Goal: Contribute content

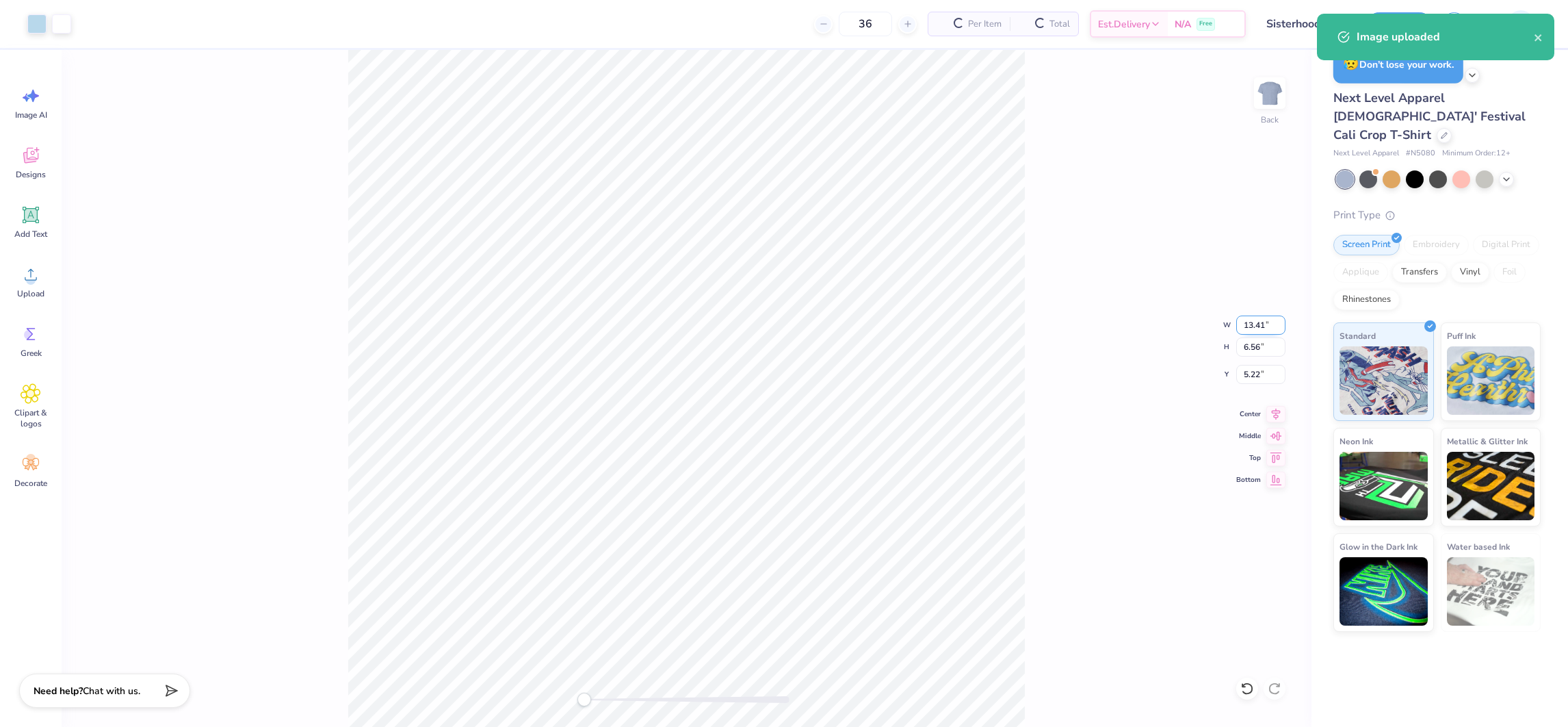
click at [1259, 325] on input "13.41" at bounding box center [1260, 325] width 49 height 19
type input "8.00"
type input "3.92"
type input "6.54"
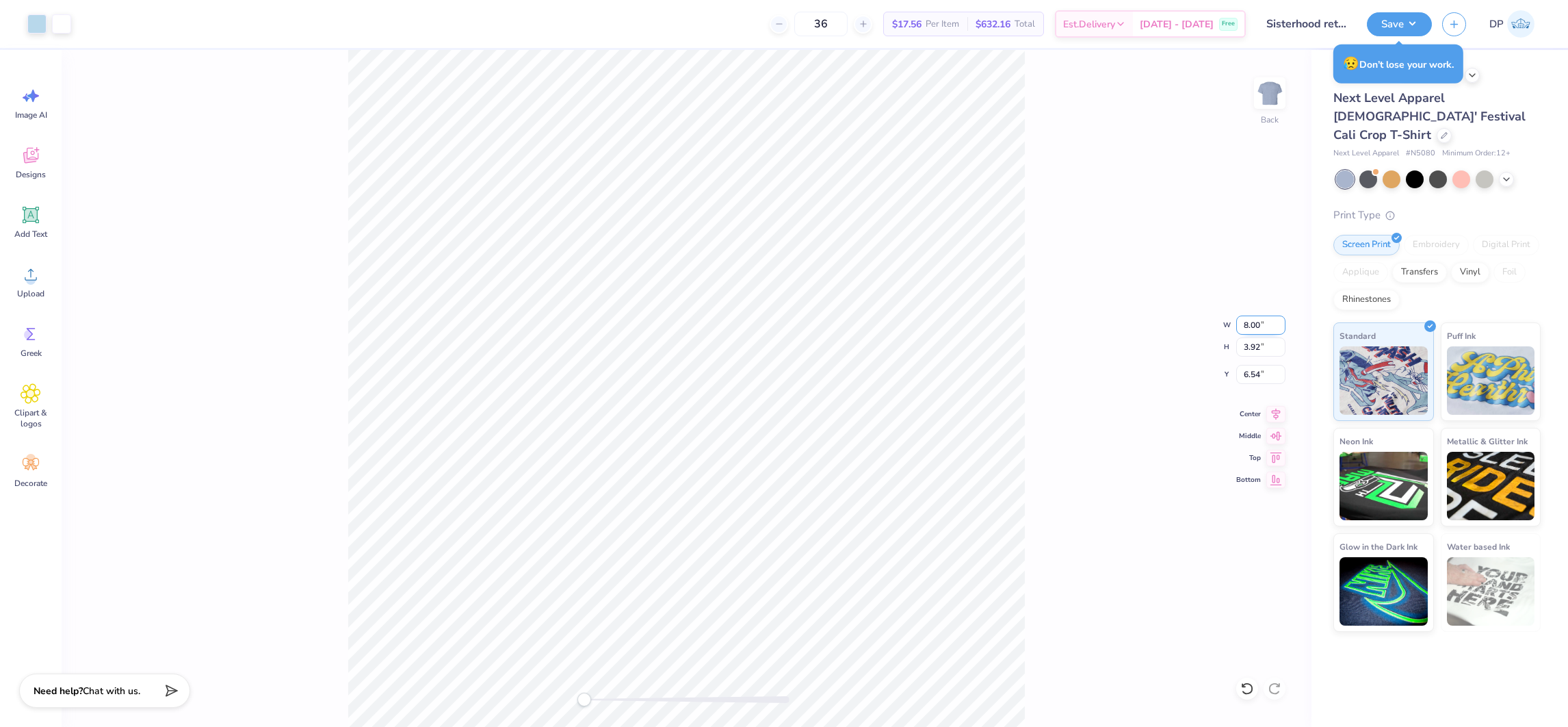
click at [1249, 329] on input "8.00" at bounding box center [1260, 325] width 49 height 19
type input "9.00"
type input "4.41"
click at [1255, 381] on input "6.30" at bounding box center [1260, 374] width 49 height 19
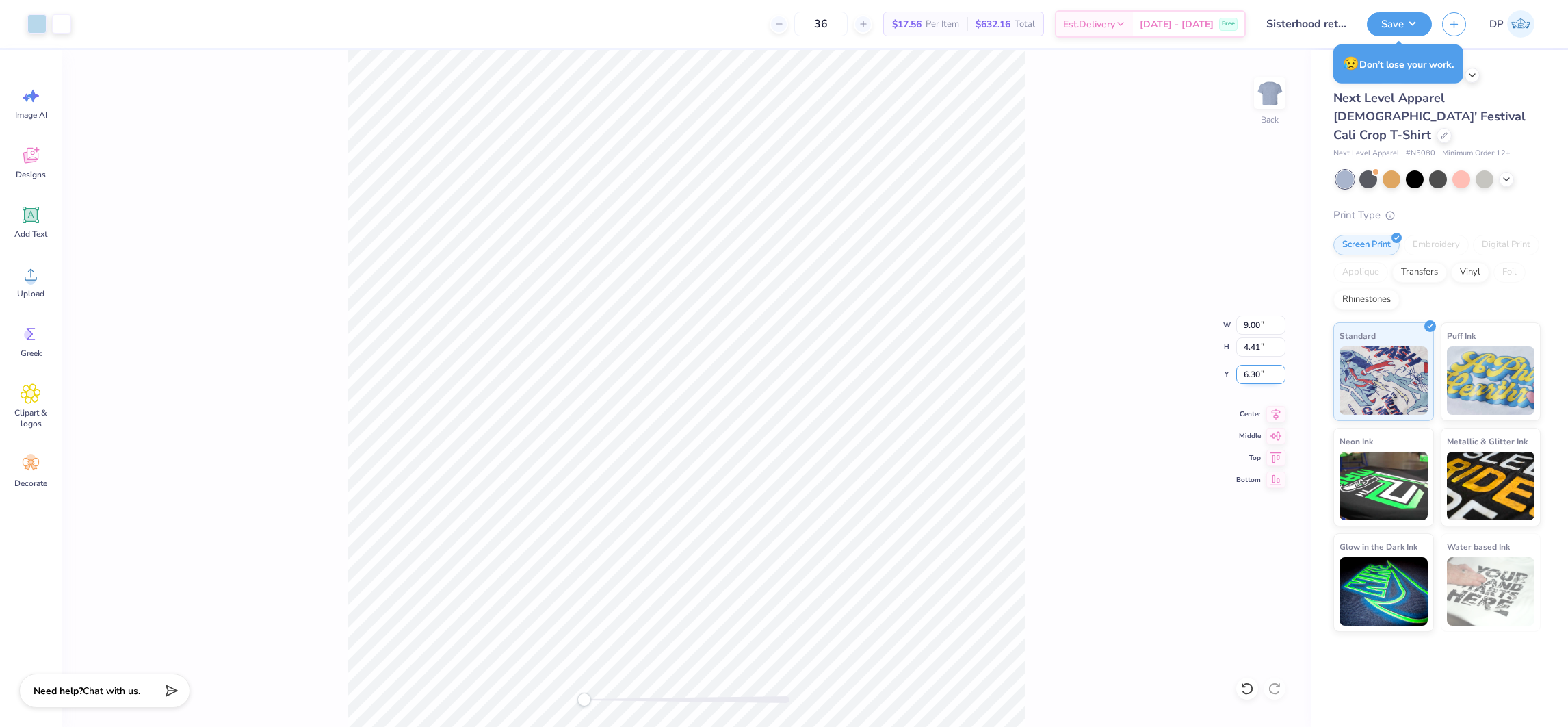
click at [1255, 381] on input "6.30" at bounding box center [1260, 374] width 49 height 19
click at [1255, 381] on input "3" at bounding box center [1260, 374] width 49 height 19
click at [1236, 376] on input "32" at bounding box center [1260, 374] width 49 height 19
click at [1243, 371] on input "32" at bounding box center [1260, 374] width 49 height 19
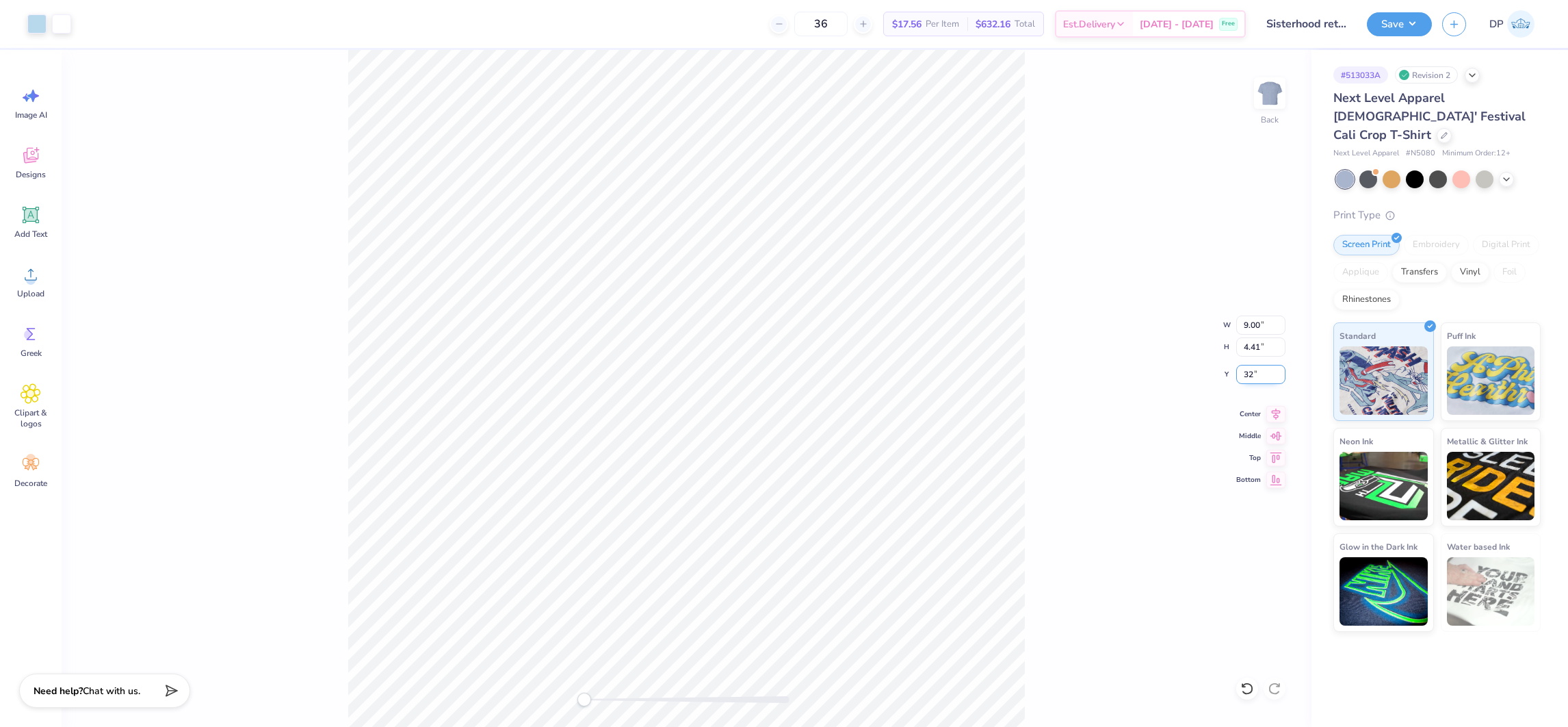
click at [1243, 371] on input "32" at bounding box center [1260, 374] width 49 height 19
type input "2"
click at [1245, 682] on icon at bounding box center [1247, 689] width 13 height 13
click at [34, 225] on div "Add Text" at bounding box center [30, 221] width 49 height 51
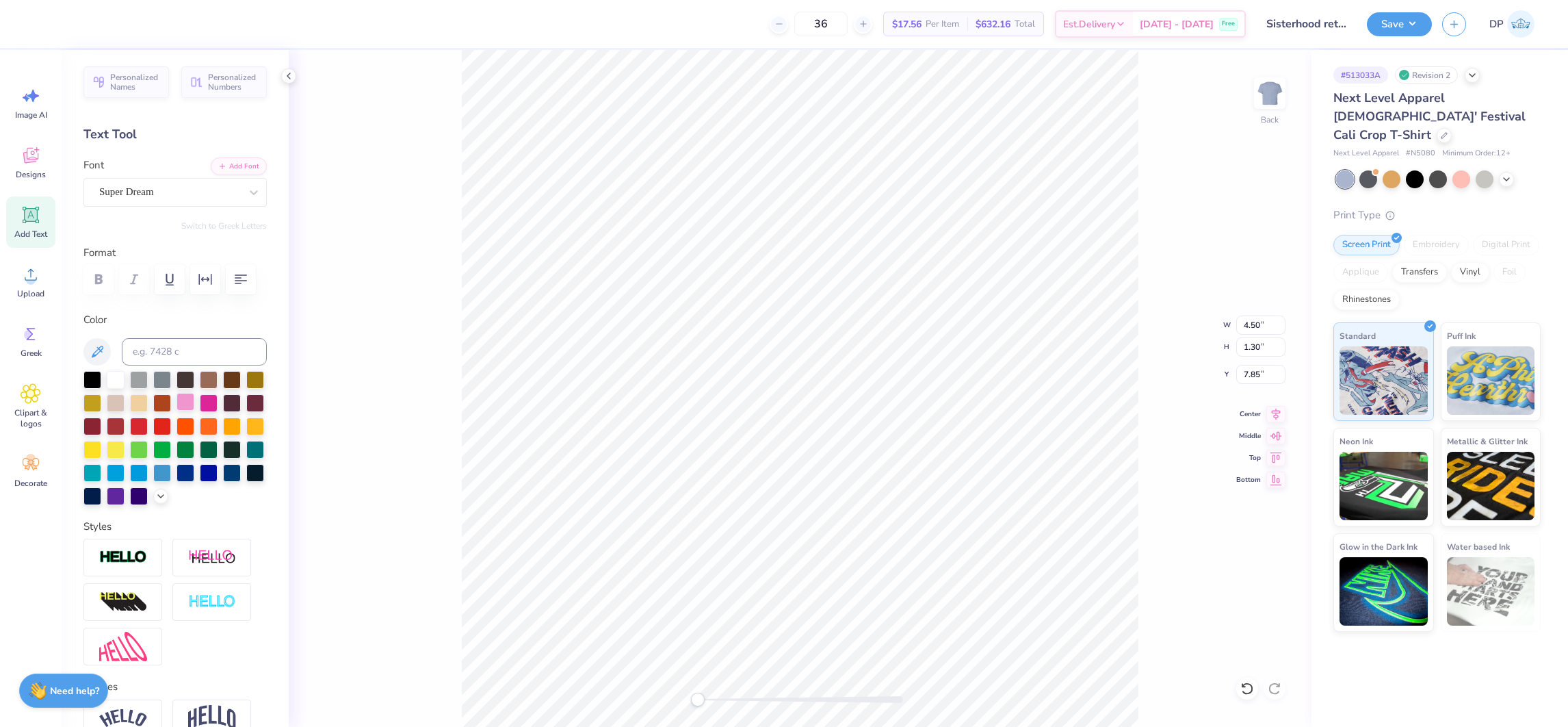
click at [194, 411] on div at bounding box center [186, 401] width 17 height 17
click at [217, 411] on div at bounding box center [209, 401] width 17 height 17
type input "3.75"
type input "1.08"
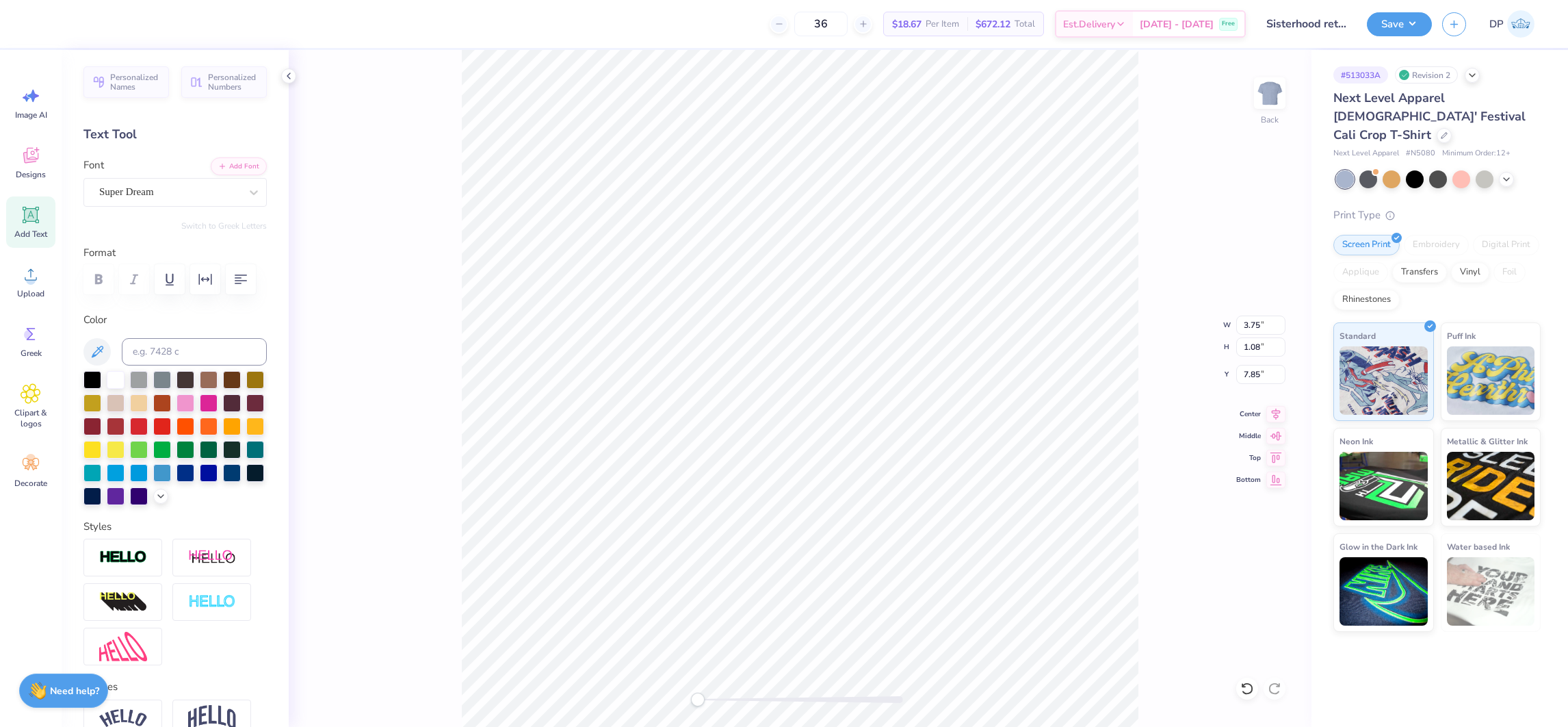
type textarea "Loyally,"
click at [218, 165] on icon "button" at bounding box center [222, 164] width 9 height 9
click at [32, 280] on icon at bounding box center [31, 275] width 12 height 12
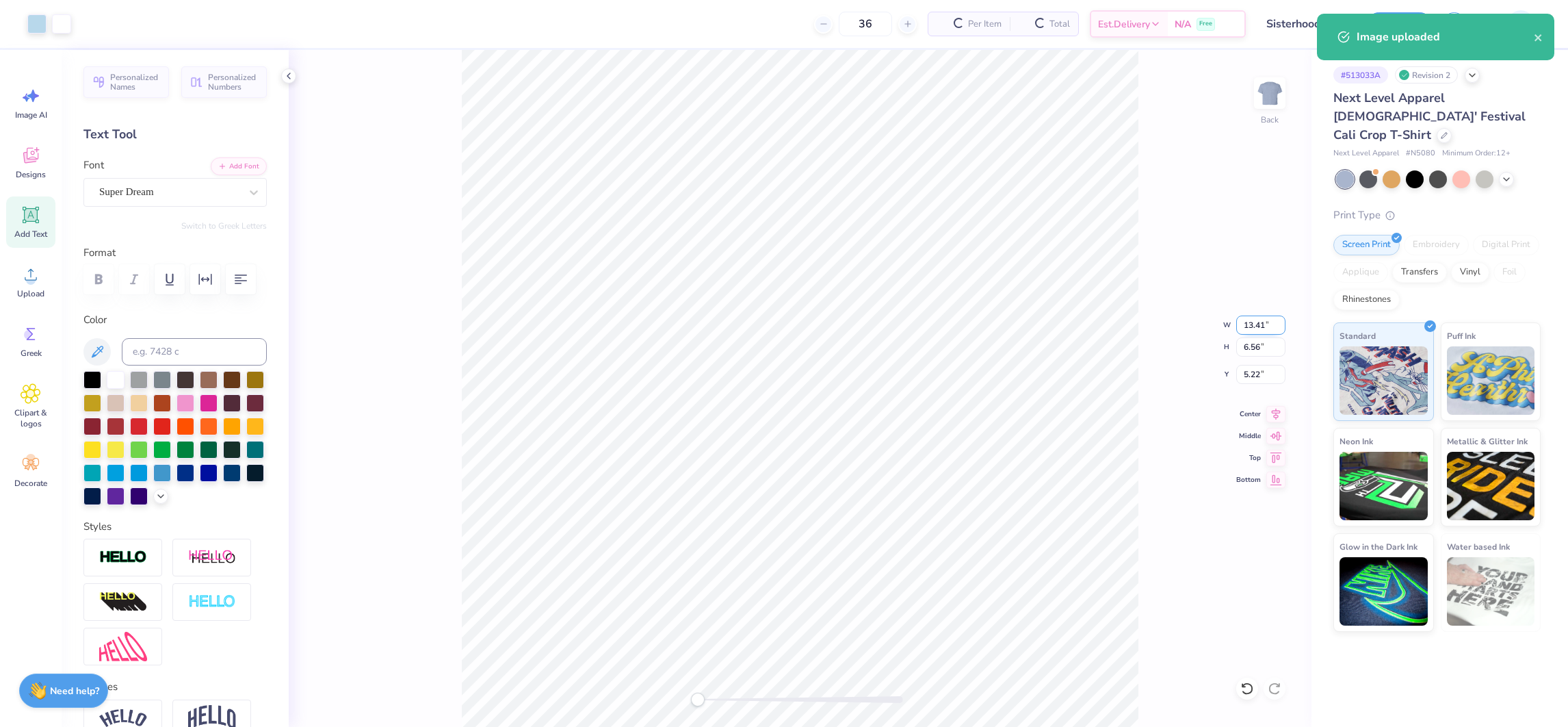
click at [1255, 323] on input "13.41" at bounding box center [1260, 325] width 49 height 19
type input "9.00"
type input "4.41"
click at [1251, 377] on input "6.30" at bounding box center [1260, 374] width 49 height 19
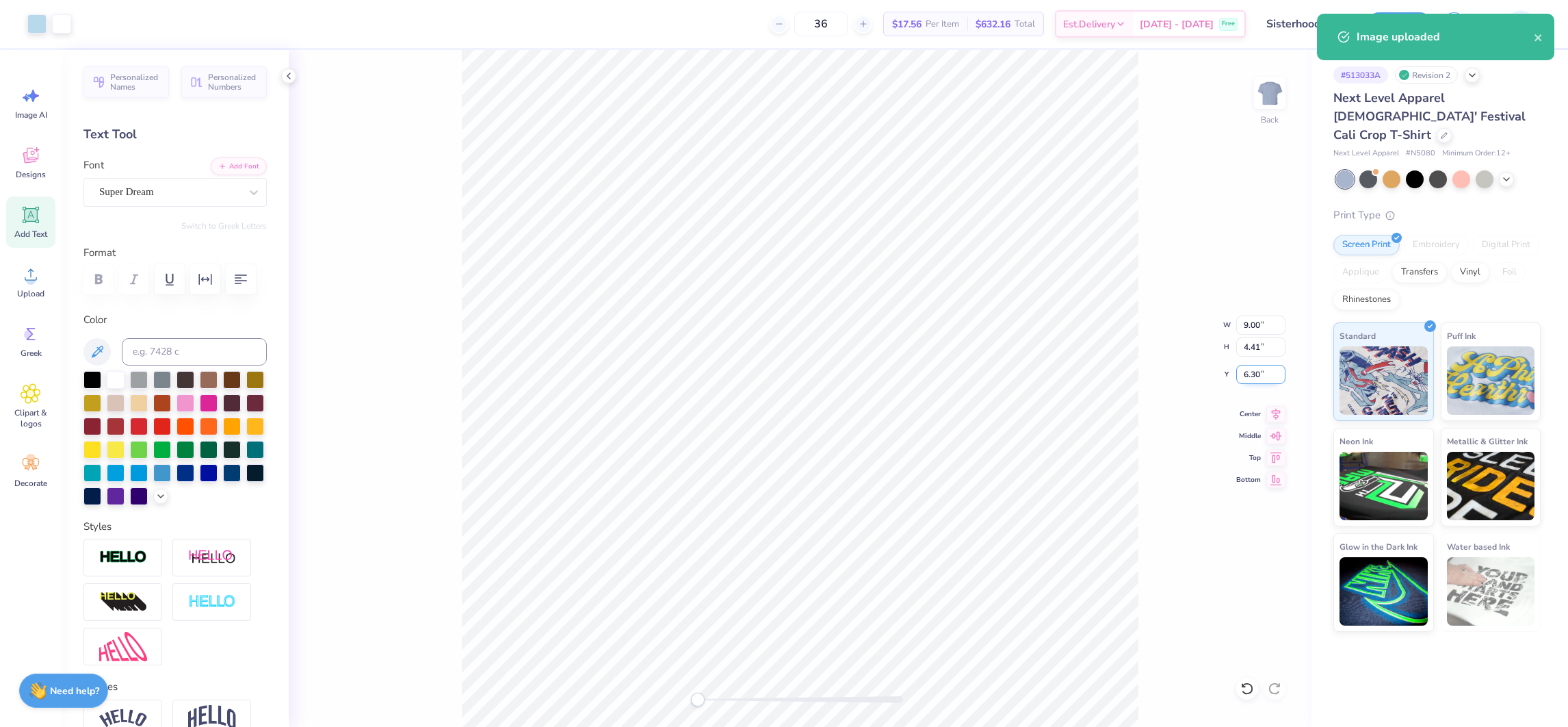
click at [1251, 377] on input "6.30" at bounding box center [1260, 374] width 49 height 19
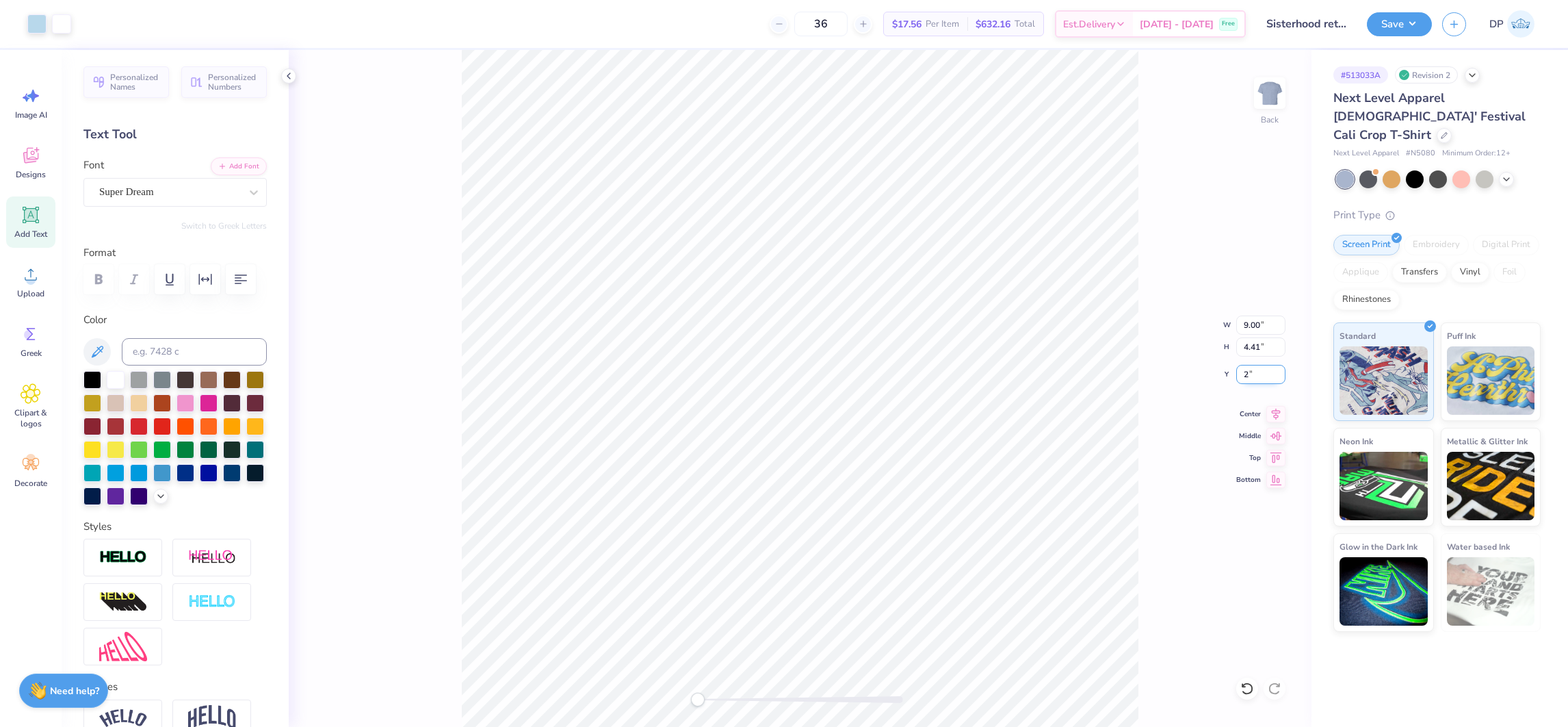
type input "2"
click at [1389, 11] on div "Save DP" at bounding box center [1467, 24] width 201 height 48
click at [1381, 21] on button "Save" at bounding box center [1400, 22] width 65 height 24
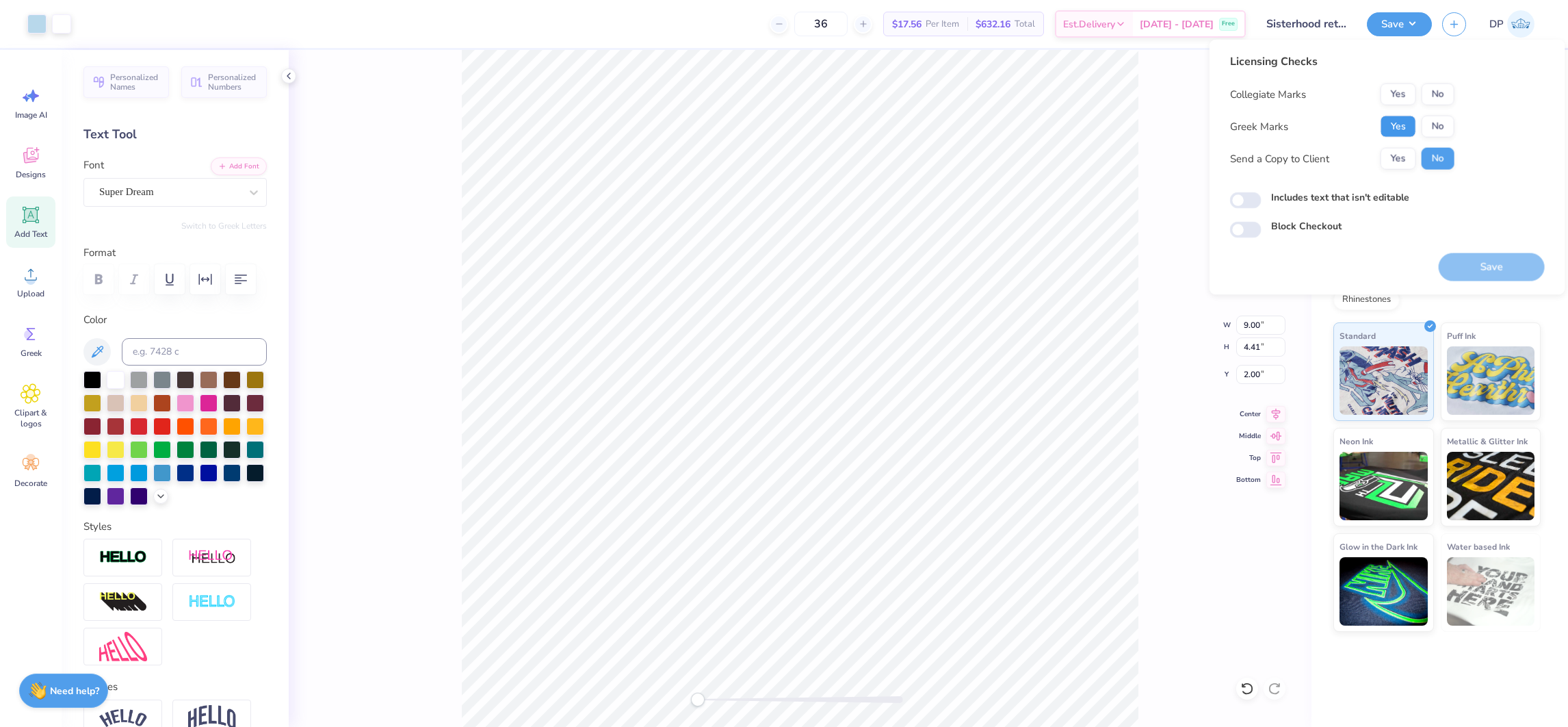
click at [1406, 127] on button "Yes" at bounding box center [1398, 126] width 36 height 22
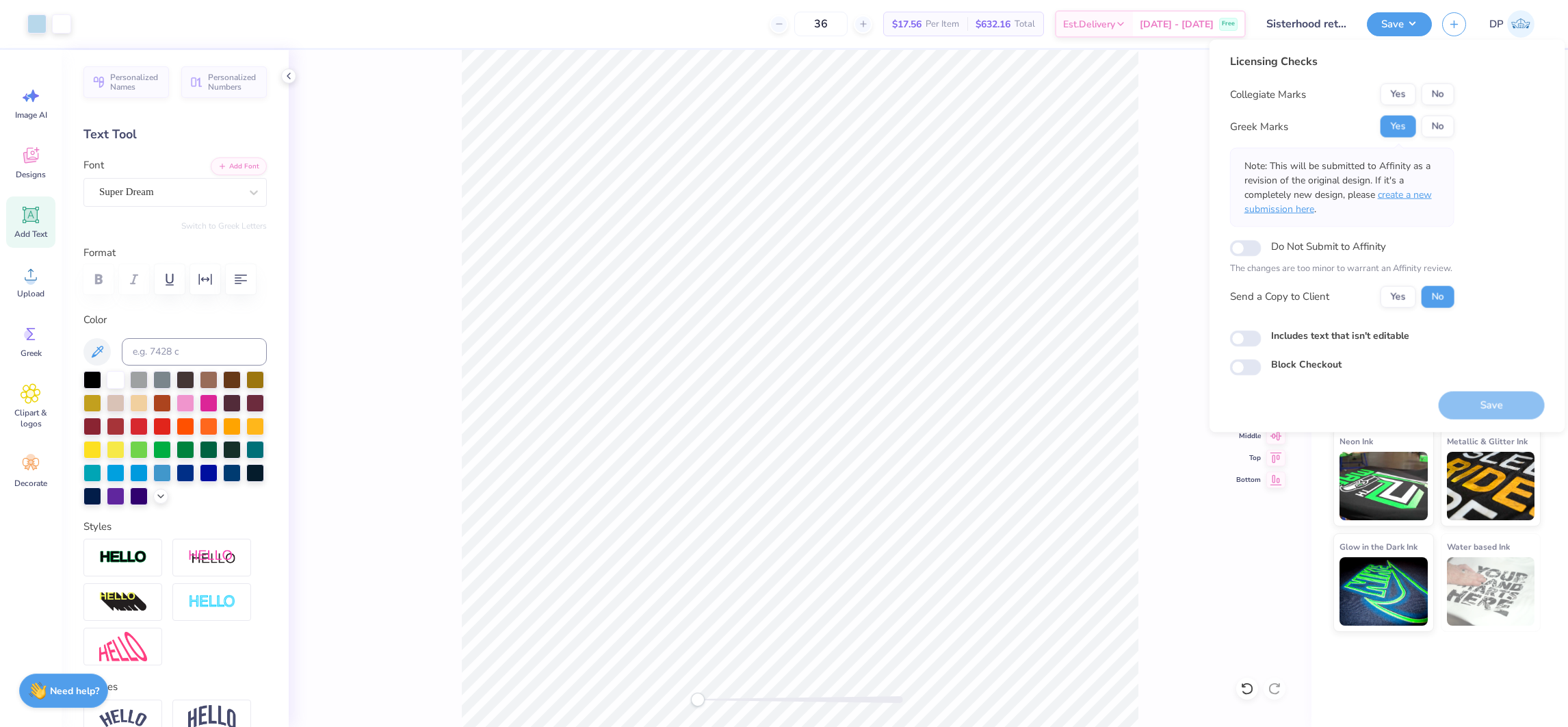
click at [1415, 193] on span "create a new submission here" at bounding box center [1337, 202] width 187 height 27
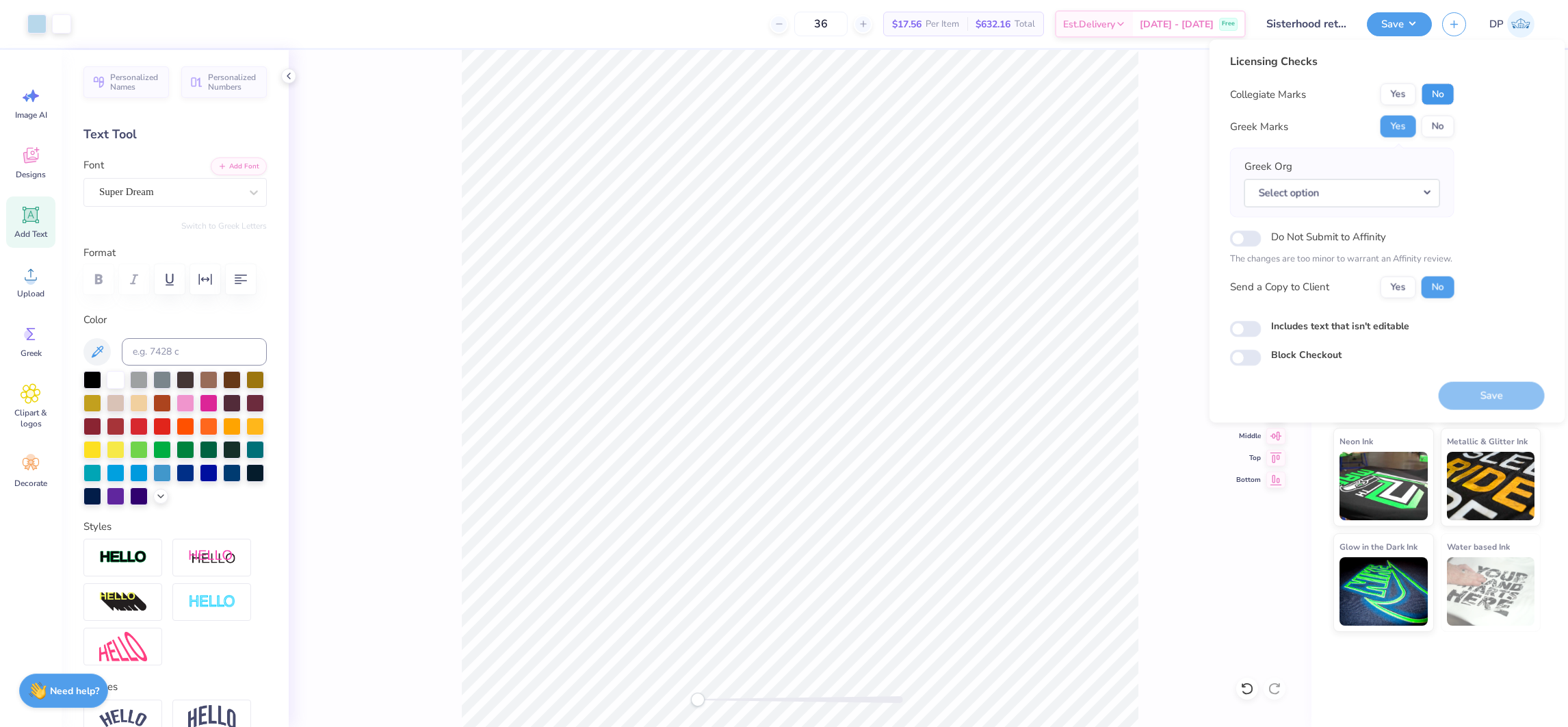
click at [1433, 91] on button "No" at bounding box center [1438, 94] width 33 height 22
click at [1400, 280] on button "Yes" at bounding box center [1398, 287] width 36 height 22
click at [1352, 323] on label "Includes text that isn't editable" at bounding box center [1340, 325] width 138 height 14
click at [1261, 323] on input "Includes text that isn't editable" at bounding box center [1245, 328] width 32 height 16
checkbox input "true"
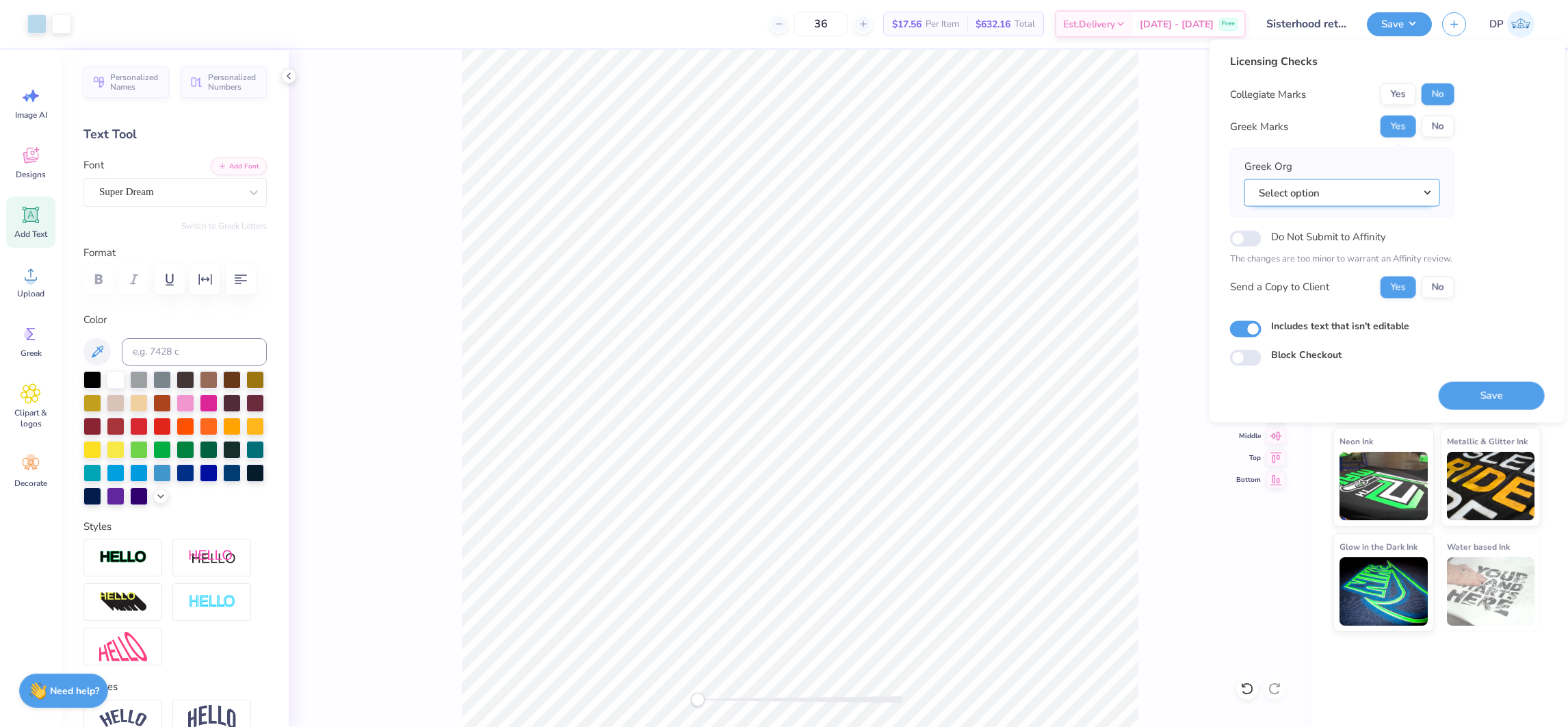
click at [1377, 190] on button "Select option" at bounding box center [1341, 192] width 195 height 28
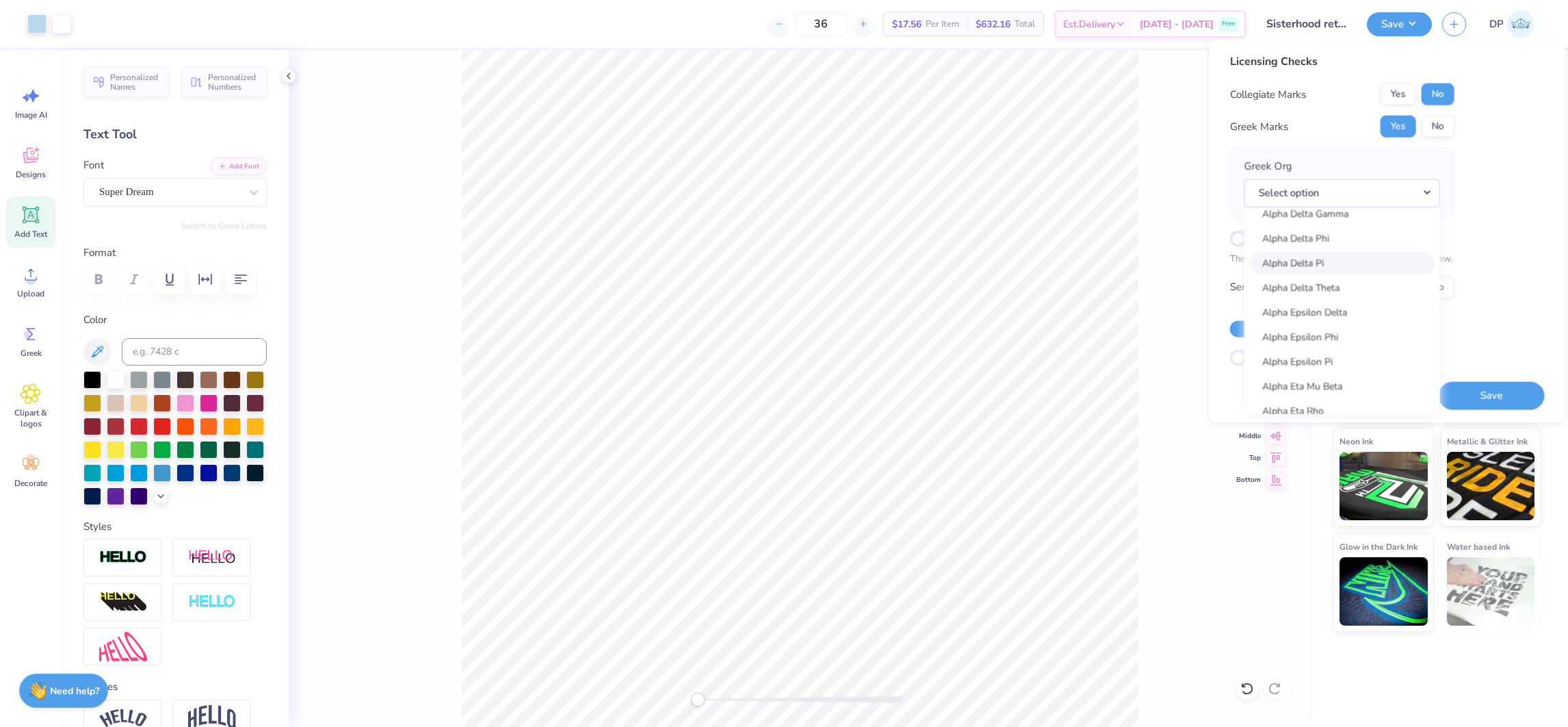
click at [1353, 260] on link "Alpha Delta Pi" at bounding box center [1342, 262] width 185 height 22
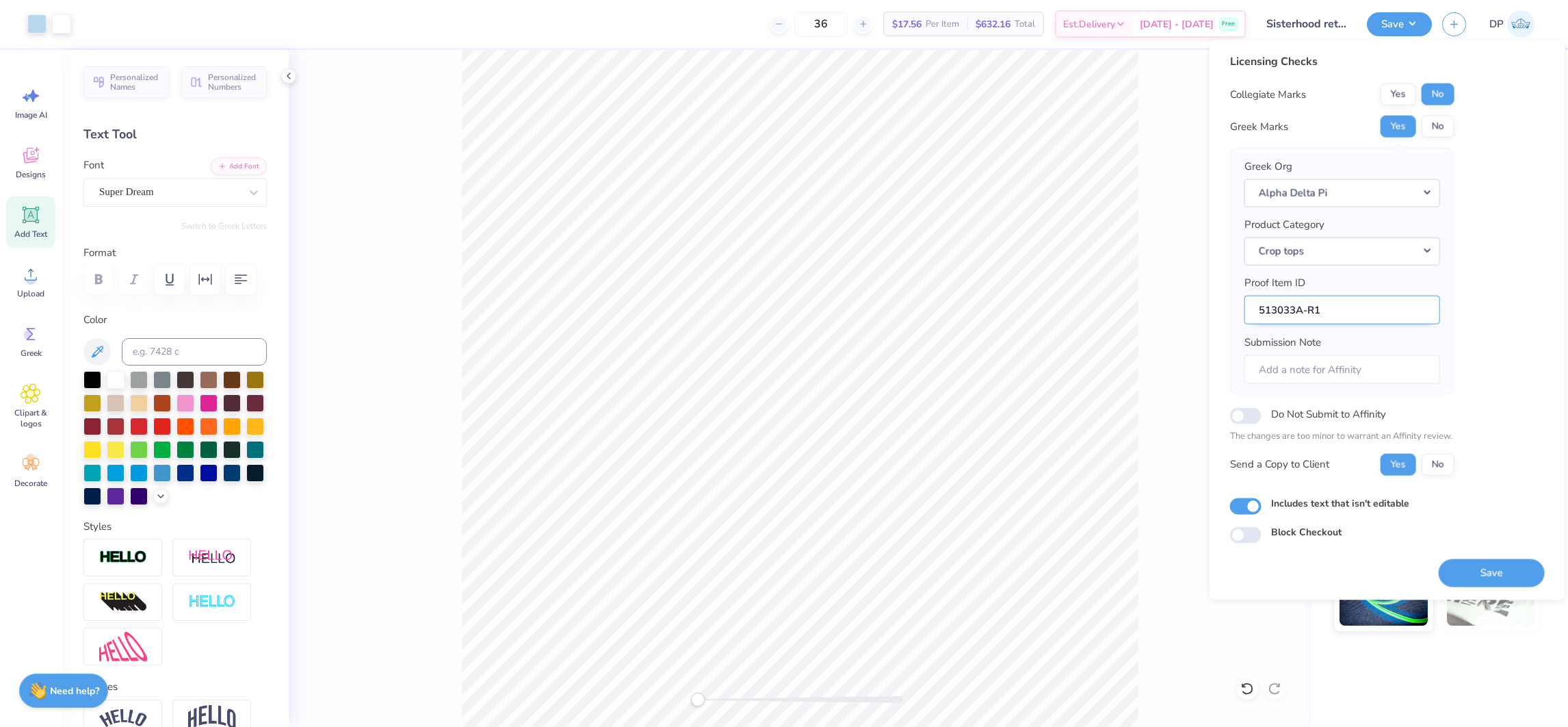
drag, startPoint x: 1315, startPoint y: 303, endPoint x: 1327, endPoint y: 310, distance: 13.9
click at [1327, 310] on input "513033A-R1" at bounding box center [1341, 310] width 195 height 30
type input "513033A-R2"
click at [1312, 366] on input "Submission Note" at bounding box center [1341, 369] width 195 height 30
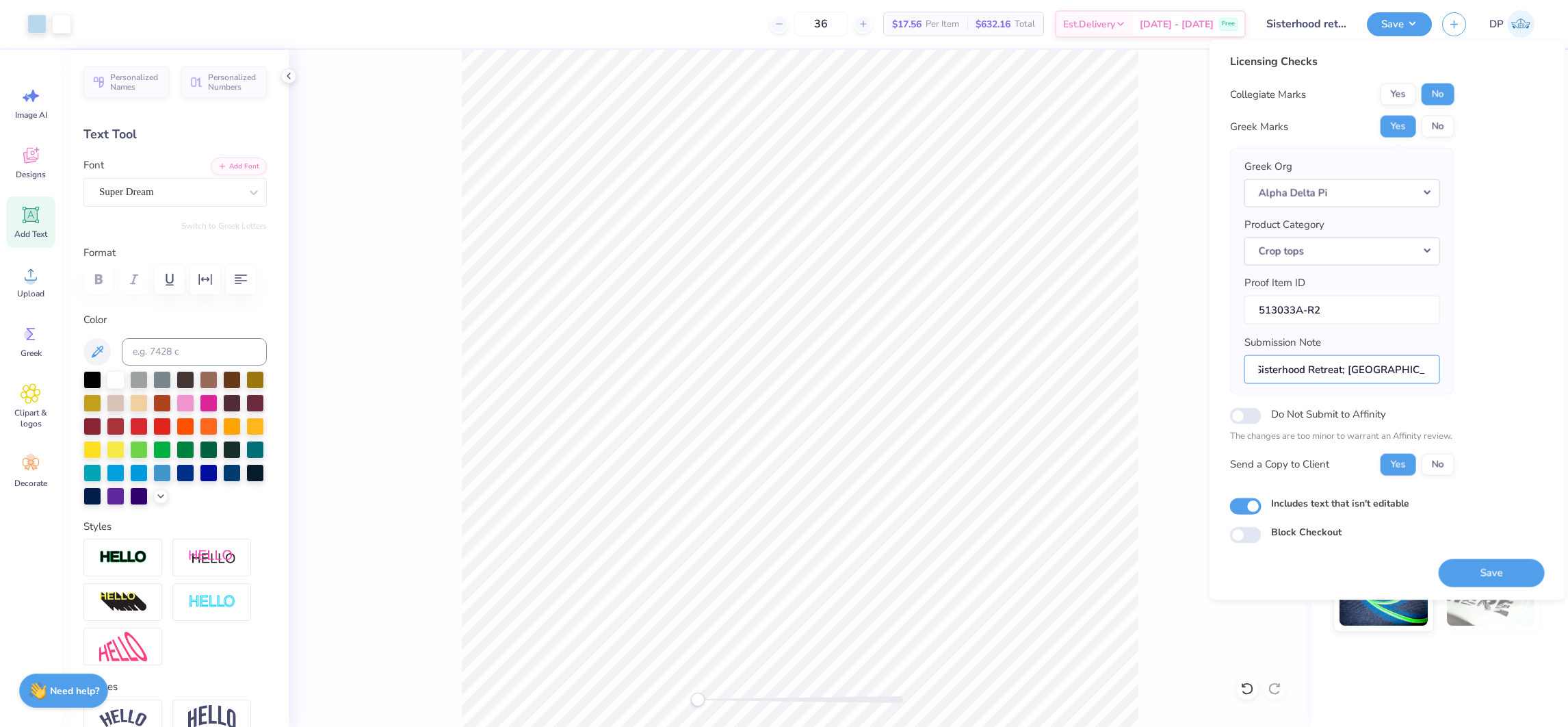
type input "Sisterhood Retreat; [GEOGRAPHIC_DATA]"
click at [1505, 577] on button "Save" at bounding box center [1491, 572] width 106 height 28
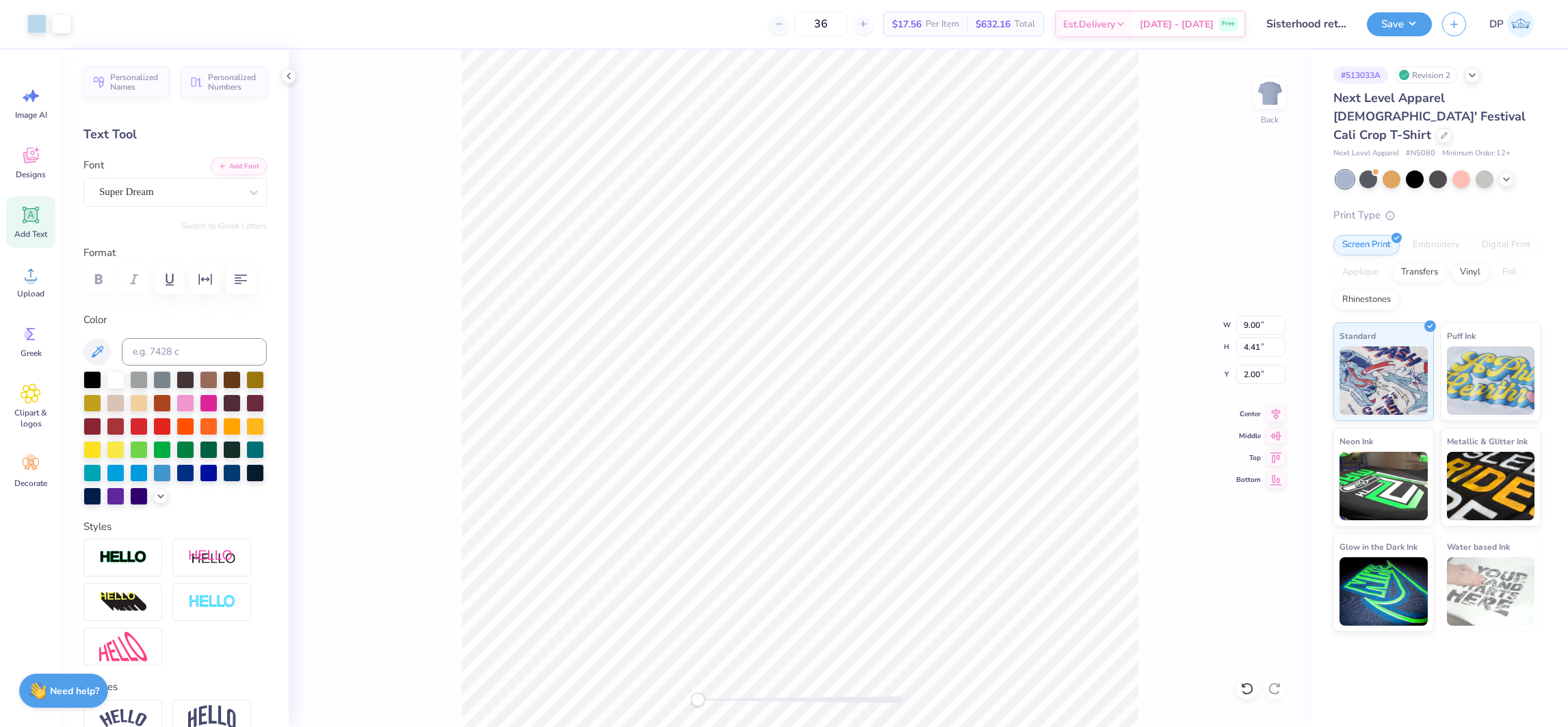
click at [691, 46] on div "36 $17.56 Per Item $632.16 Total Est. Delivery [DATE] - [DATE] Free" at bounding box center [663, 24] width 1164 height 48
